Goal: Task Accomplishment & Management: Manage account settings

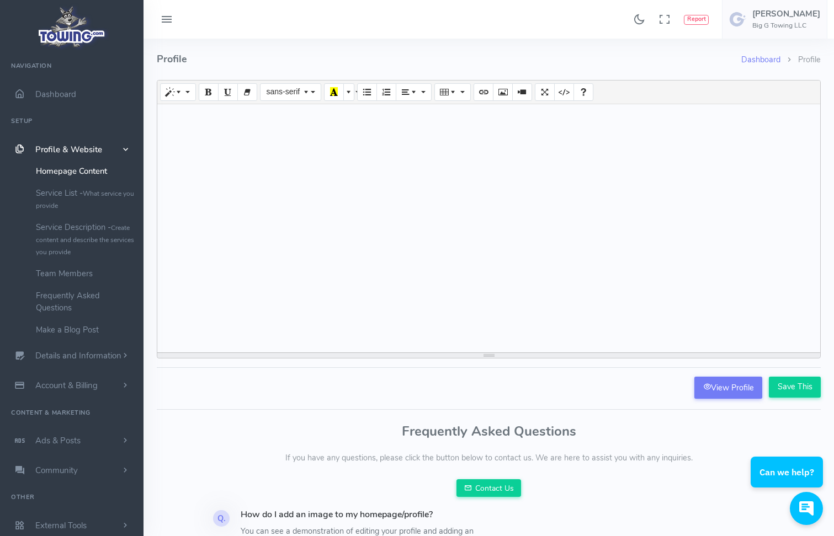
click at [294, 118] on div at bounding box center [488, 228] width 663 height 248
paste div "To enrich screen reader interactions, please activate Accessibility in Grammarl…"
click at [407, 120] on div "Fast, Affordable Towing in Bolingbrook | Big G Towing LLC" at bounding box center [488, 228] width 663 height 248
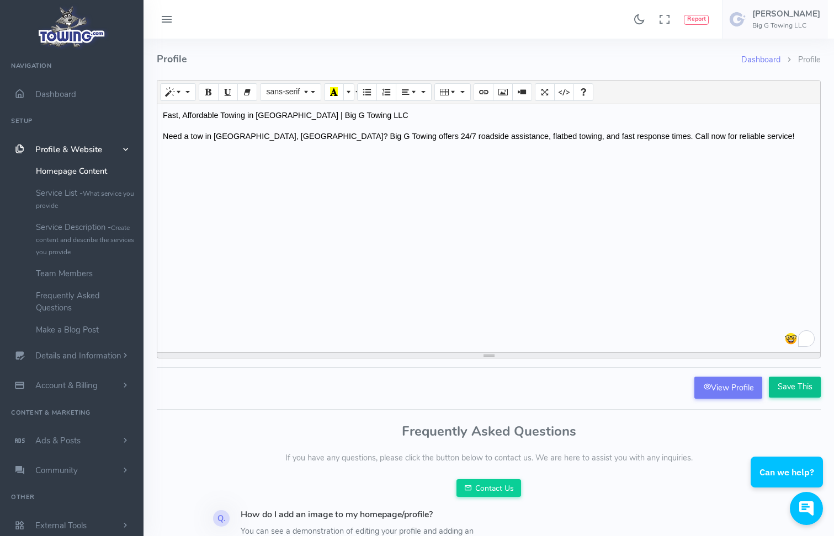
click at [802, 391] on input "Save This" at bounding box center [795, 387] width 52 height 21
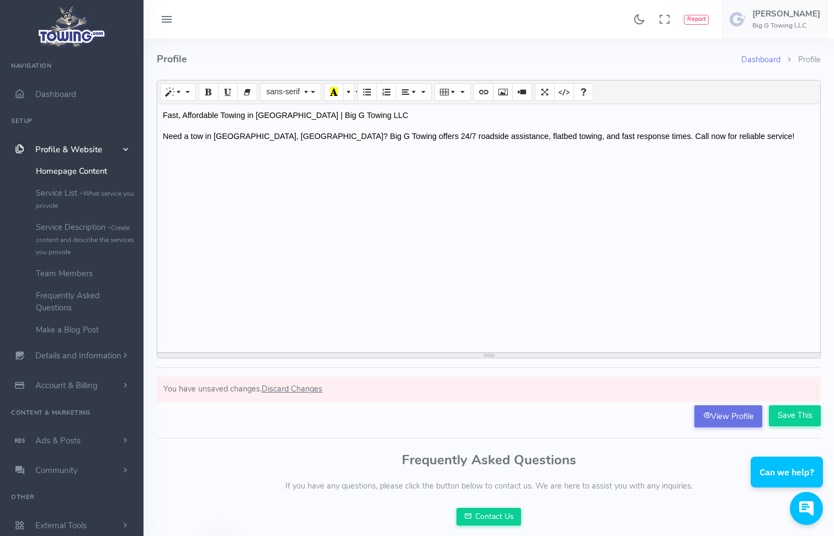
click at [749, 418] on link "View Profile" at bounding box center [728, 417] width 68 height 22
click at [128, 146] on span "scrollable content" at bounding box center [125, 150] width 11 height 10
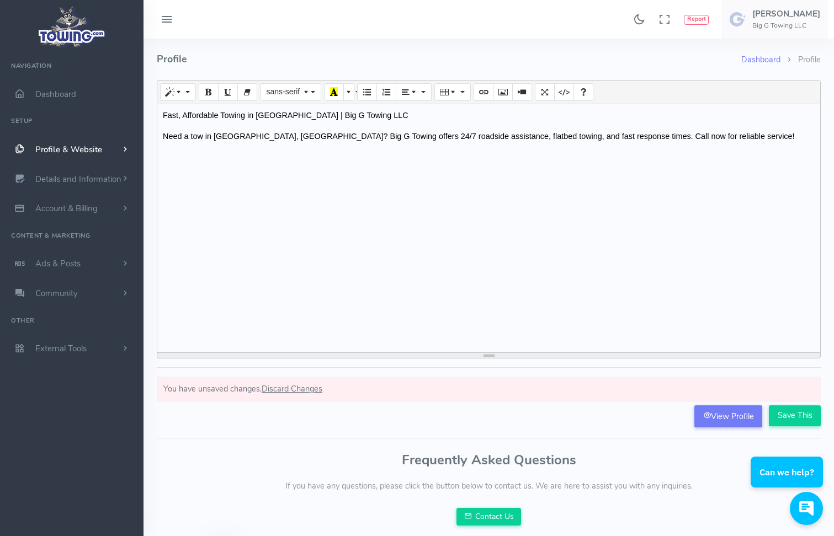
click at [128, 146] on span "scrollable content" at bounding box center [125, 149] width 10 height 11
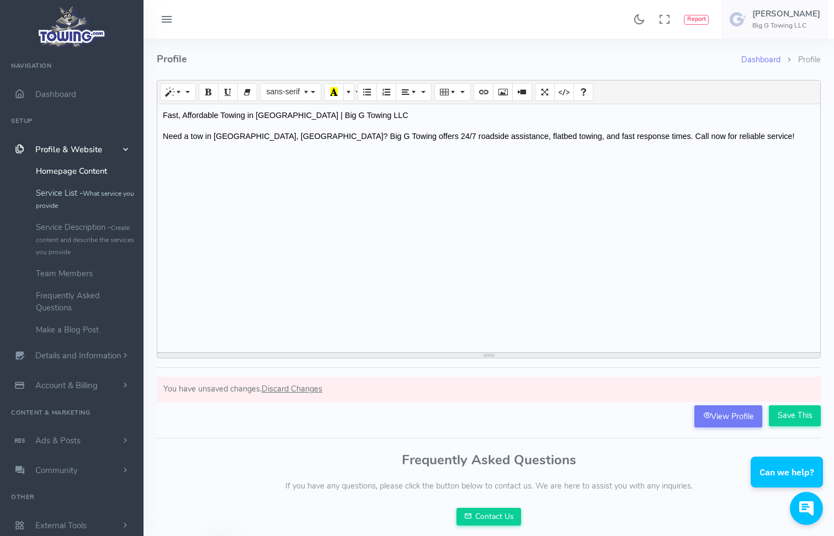
click at [89, 198] on small "What service you provide" at bounding box center [85, 199] width 98 height 21
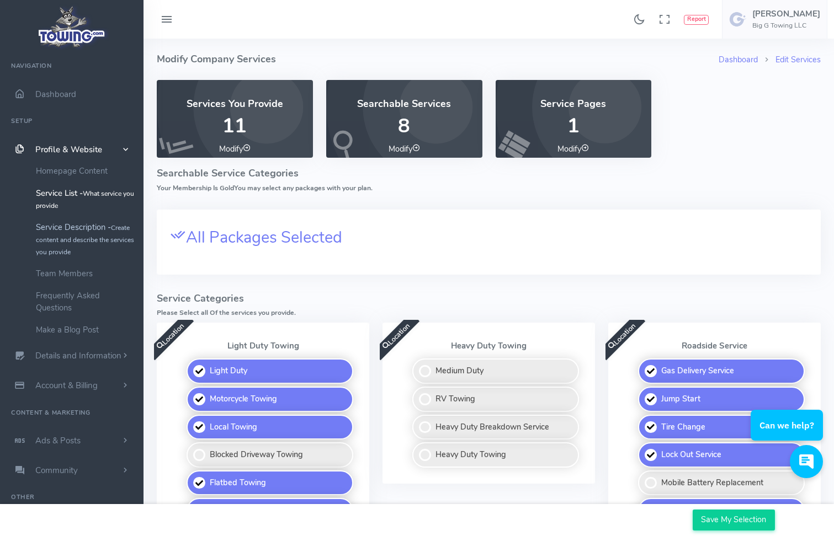
click at [93, 230] on link "Service Description - Create content and describe the services you provide" at bounding box center [86, 239] width 116 height 46
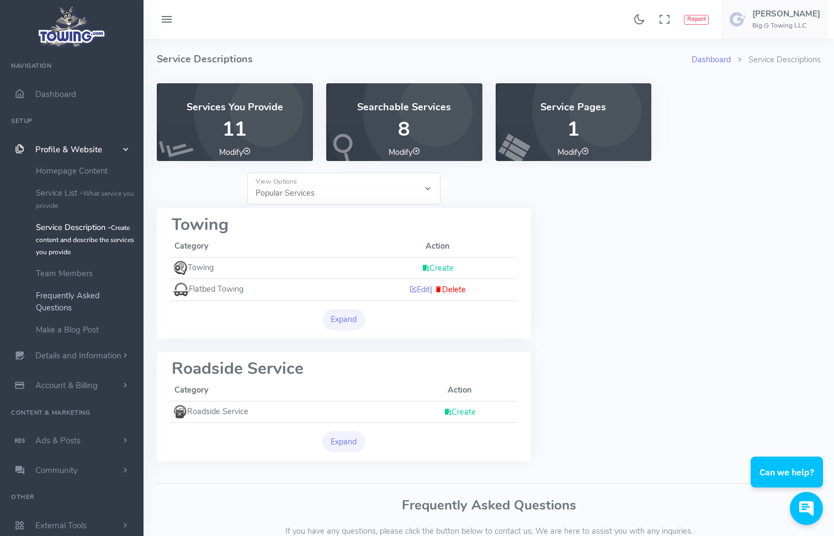
click at [86, 303] on link "Frequently Asked Questions" at bounding box center [86, 302] width 116 height 34
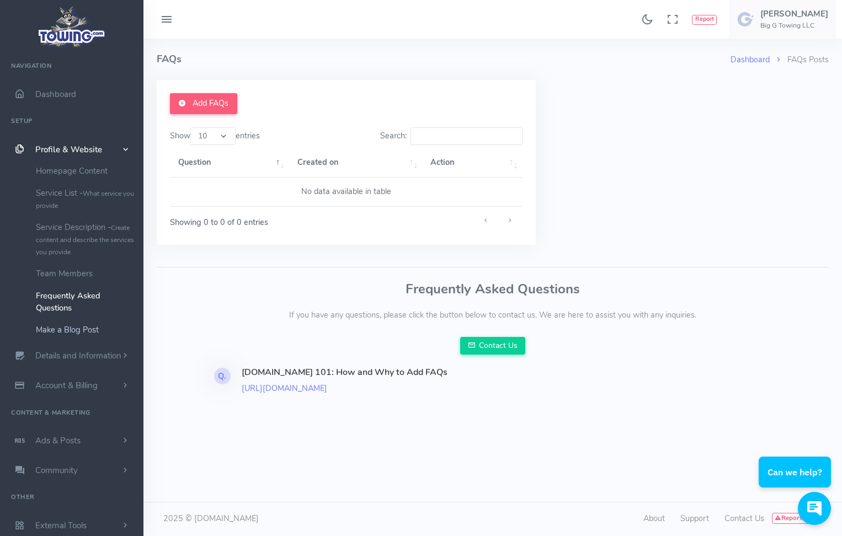
click at [85, 329] on link "Make a Blog Post" at bounding box center [86, 330] width 116 height 22
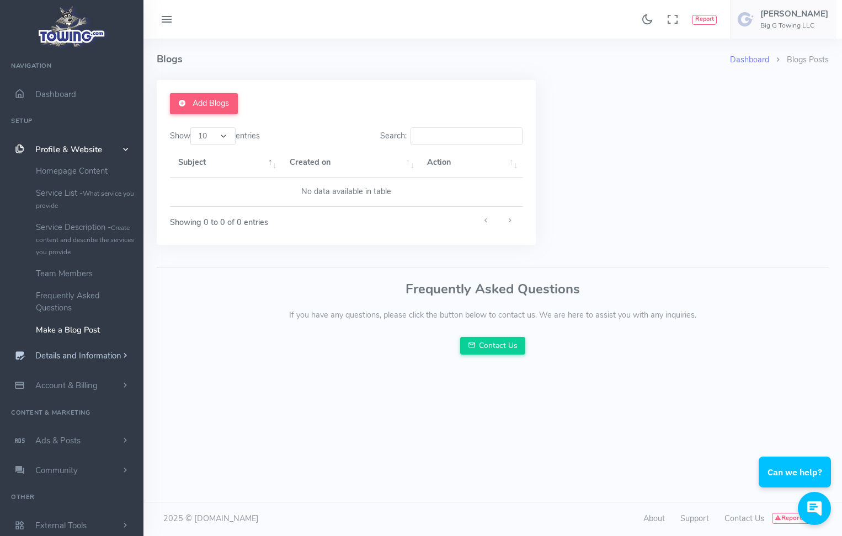
click at [73, 365] on link "Details and Information" at bounding box center [71, 356] width 143 height 30
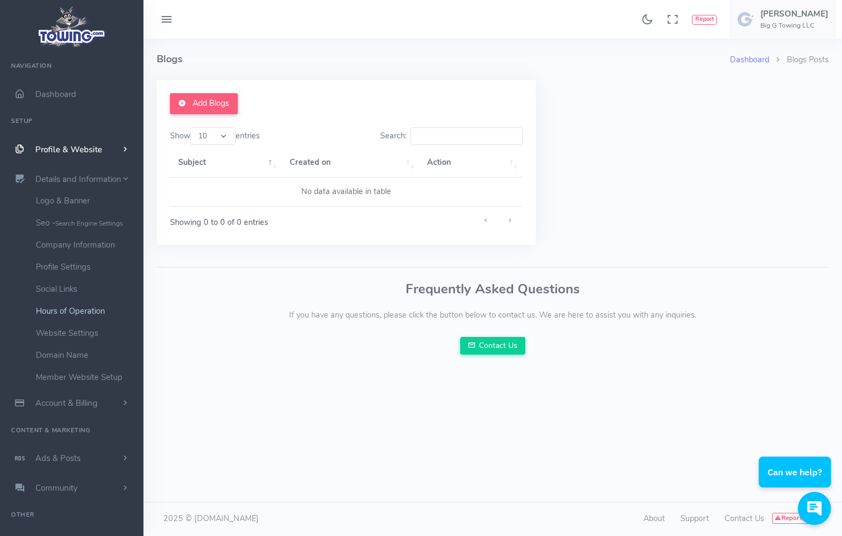
click at [71, 312] on link "Hours of Operation" at bounding box center [86, 311] width 116 height 22
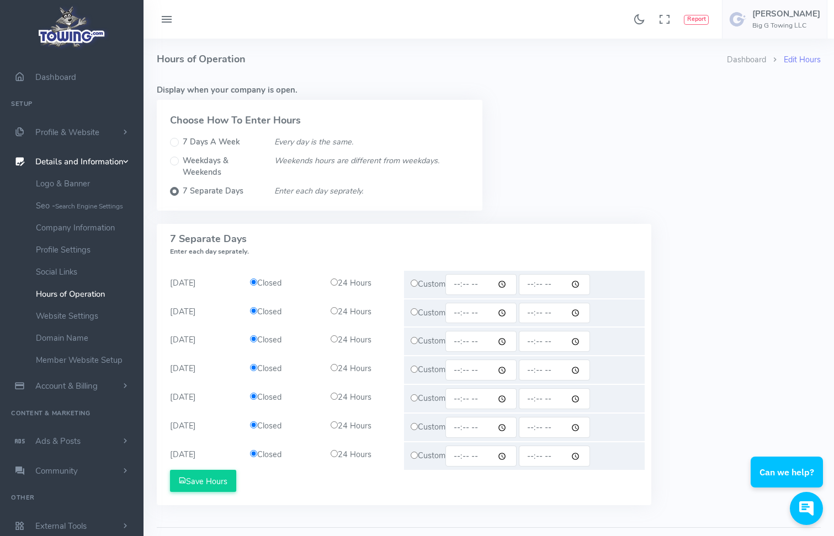
click at [332, 282] on input "radio" at bounding box center [334, 282] width 7 height 7
radio input "true"
click at [332, 313] on input "radio" at bounding box center [334, 310] width 7 height 7
radio input "true"
click at [334, 340] on input "radio" at bounding box center [334, 339] width 7 height 7
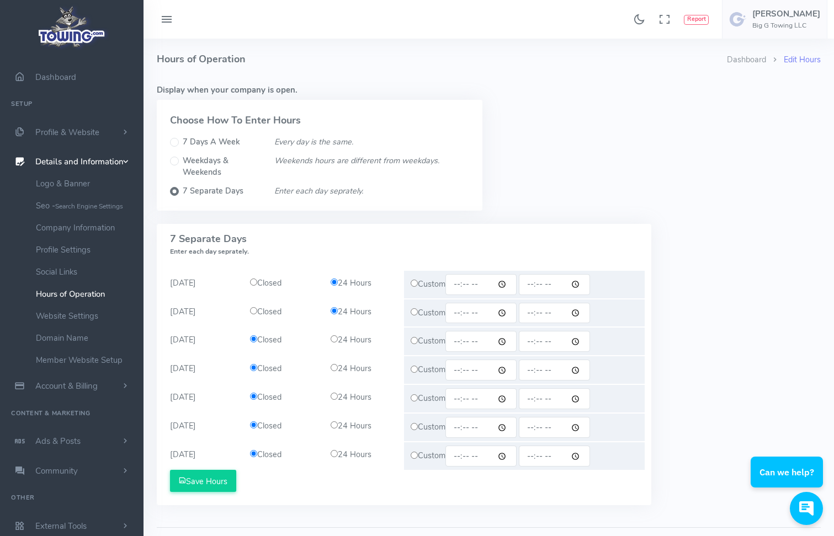
radio input "true"
click at [335, 368] on input "radio" at bounding box center [334, 367] width 7 height 7
radio input "true"
click at [337, 399] on input "radio" at bounding box center [334, 396] width 7 height 7
radio input "true"
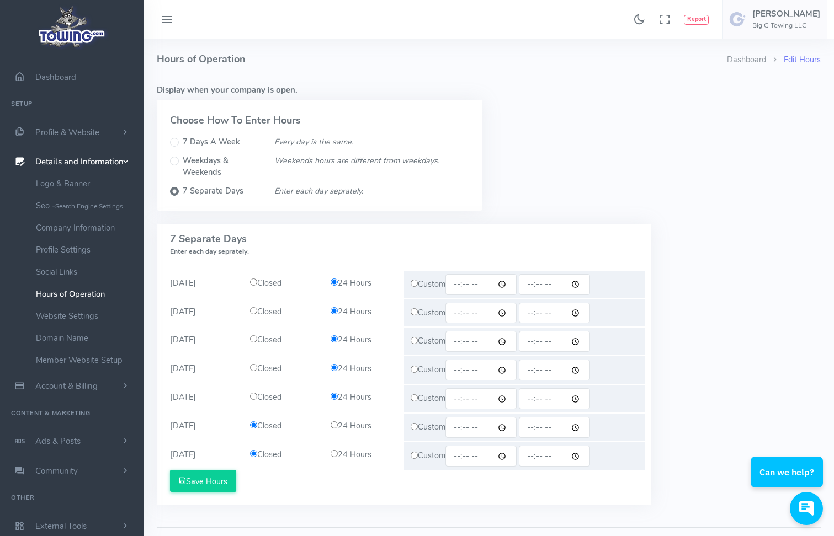
click at [337, 427] on input "radio" at bounding box center [334, 425] width 7 height 7
radio input "true"
click at [331, 455] on input "radio" at bounding box center [334, 453] width 7 height 7
radio input "true"
click at [188, 482] on button "Save Hours" at bounding box center [203, 481] width 66 height 22
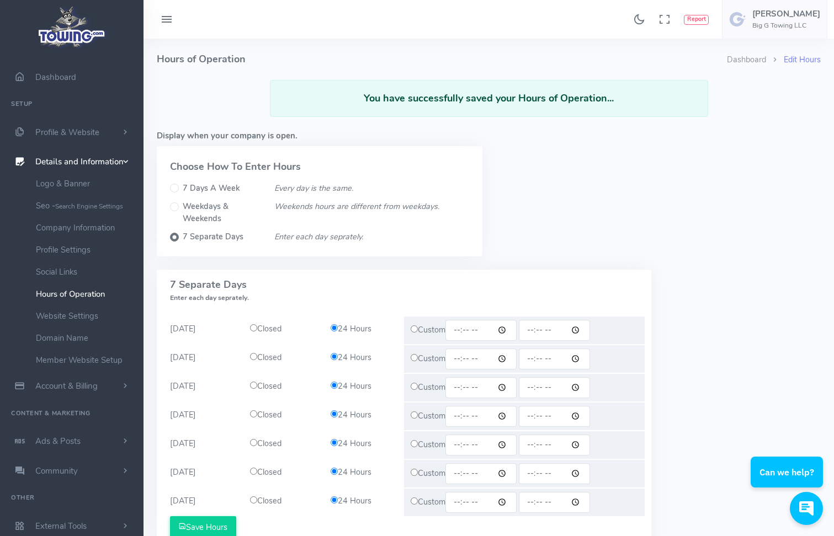
click at [179, 189] on div "7 Days A Week" at bounding box center [215, 189] width 91 height 12
click at [176, 183] on div "7 Days A Week" at bounding box center [215, 189] width 91 height 12
click at [175, 209] on input "Weekdays & Weekends" at bounding box center [174, 207] width 9 height 9
radio input "true"
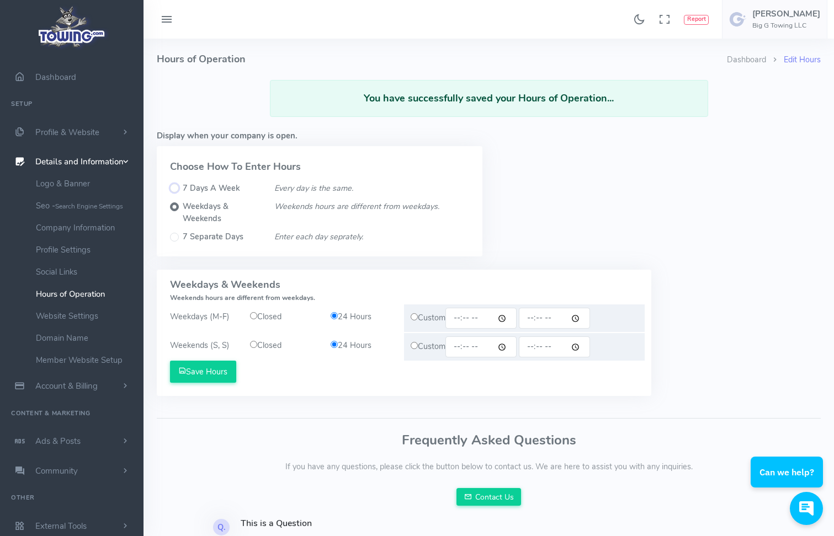
click at [176, 184] on input "7 Days A Week" at bounding box center [174, 188] width 9 height 9
radio input "true"
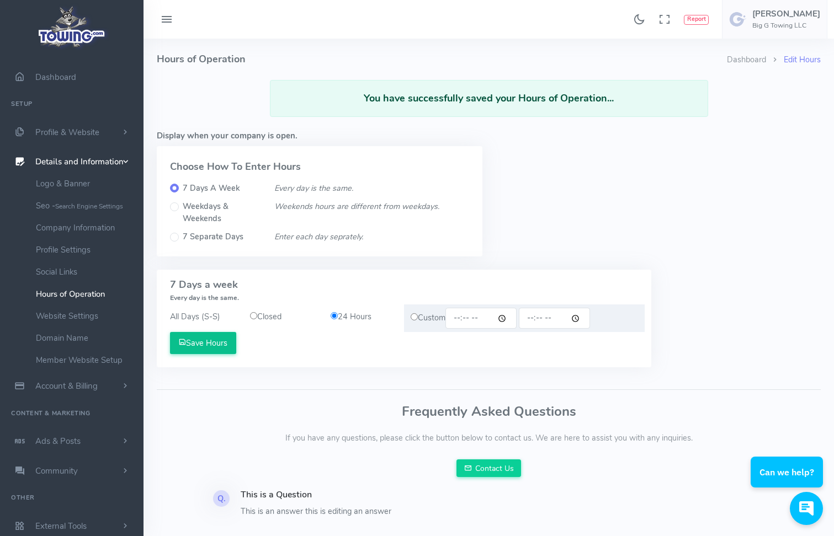
click at [219, 348] on button "Save Hours" at bounding box center [203, 343] width 66 height 22
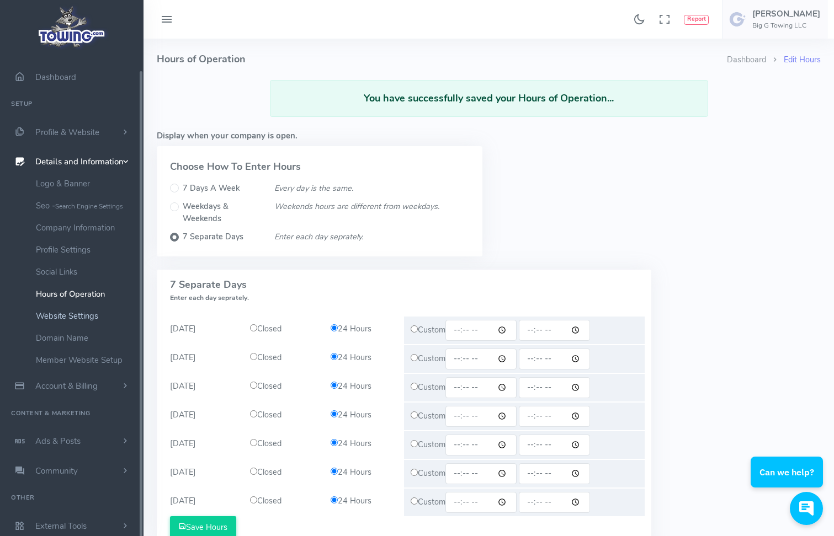
click at [105, 322] on link "Website Settings" at bounding box center [86, 316] width 116 height 22
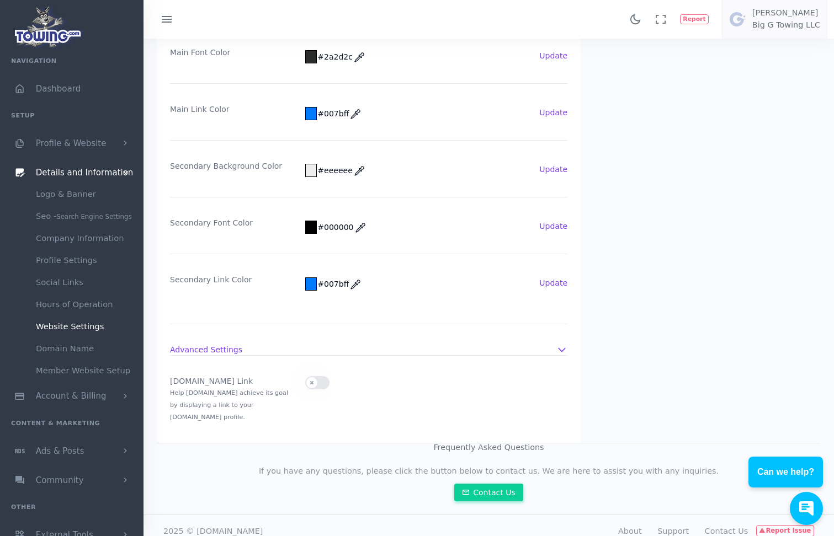
scroll to position [275, 0]
click at [44, 347] on link "Domain Name" at bounding box center [86, 349] width 116 height 22
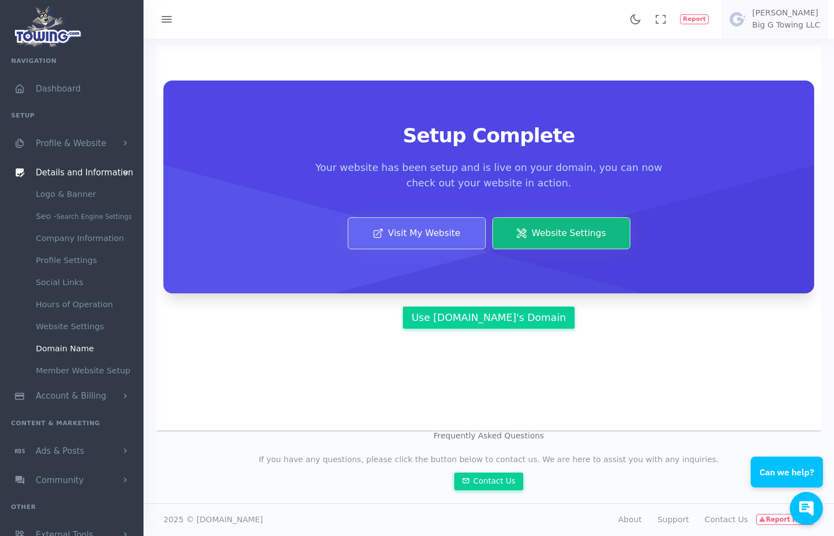
scroll to position [49, 0]
click at [85, 371] on link "Member Website Setup" at bounding box center [86, 371] width 116 height 22
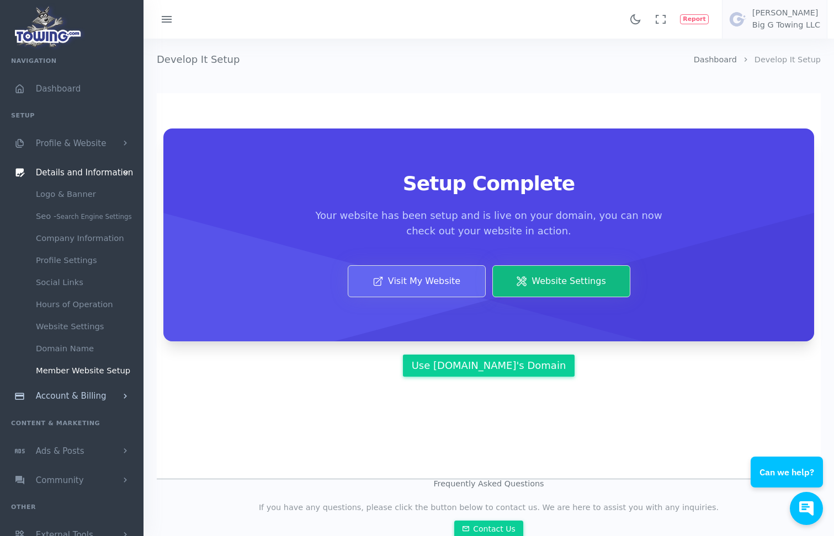
click at [85, 392] on span "Account & Billing" at bounding box center [71, 397] width 71 height 10
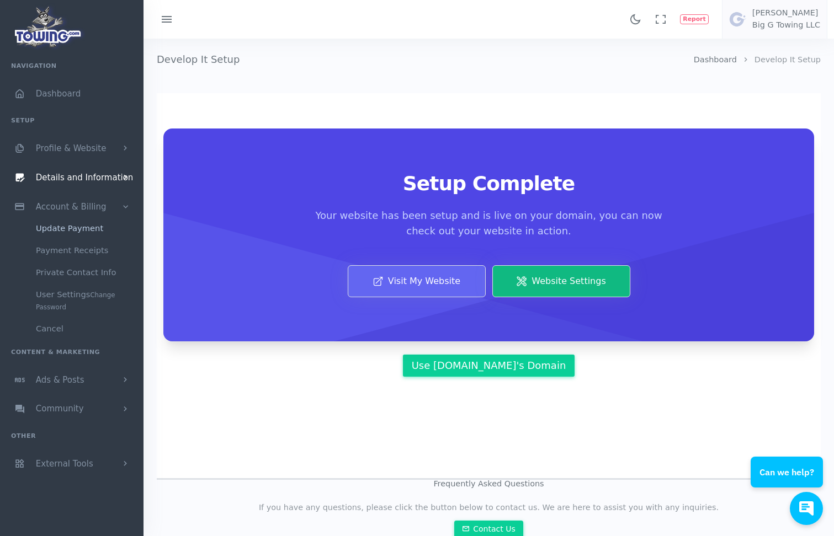
click at [63, 236] on link "Update Payment" at bounding box center [86, 228] width 116 height 22
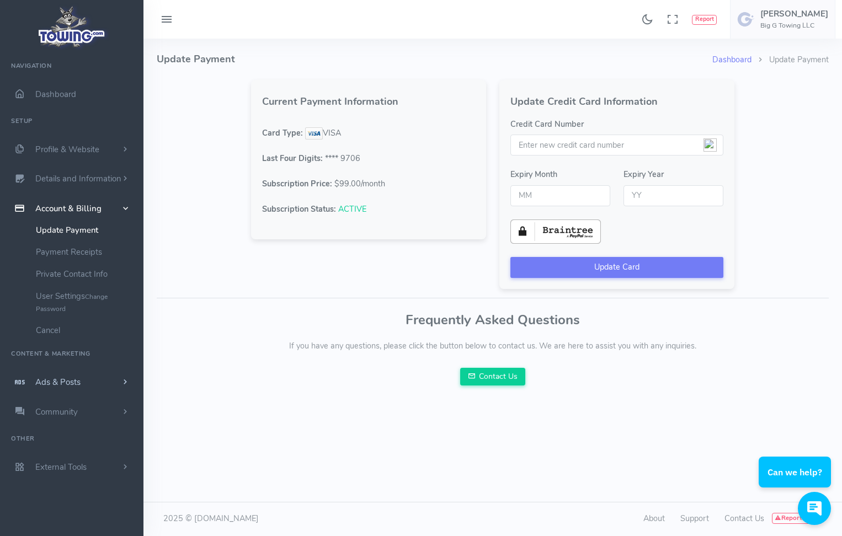
click at [70, 384] on span "Ads & Posts" at bounding box center [57, 382] width 45 height 11
